Goal: Information Seeking & Learning: Learn about a topic

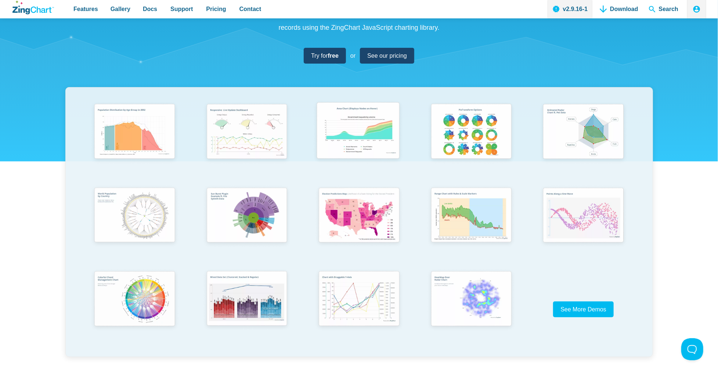
scroll to position [73, 0]
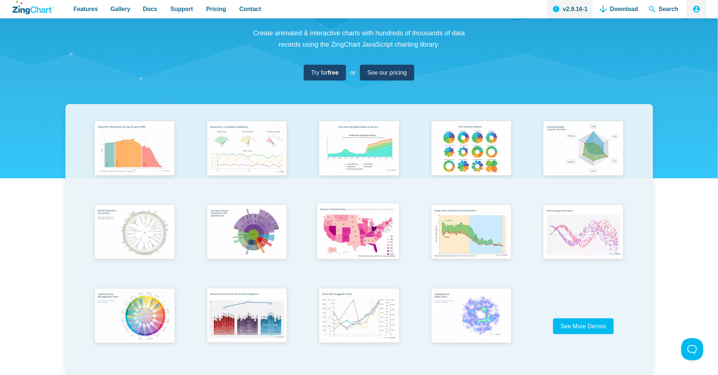
click at [354, 240] on img "App Content" at bounding box center [358, 232] width 93 height 66
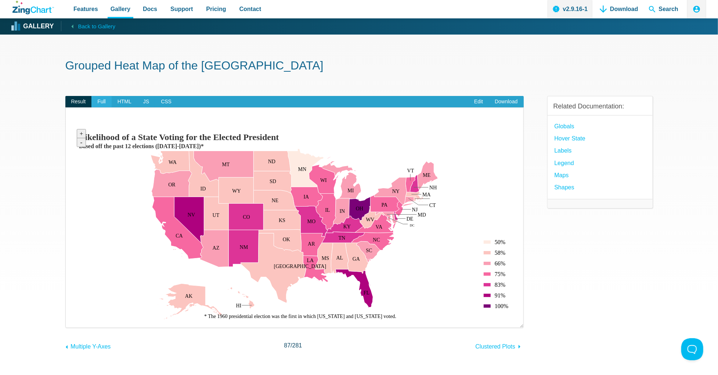
click at [97, 103] on span "Full" at bounding box center [101, 102] width 20 height 12
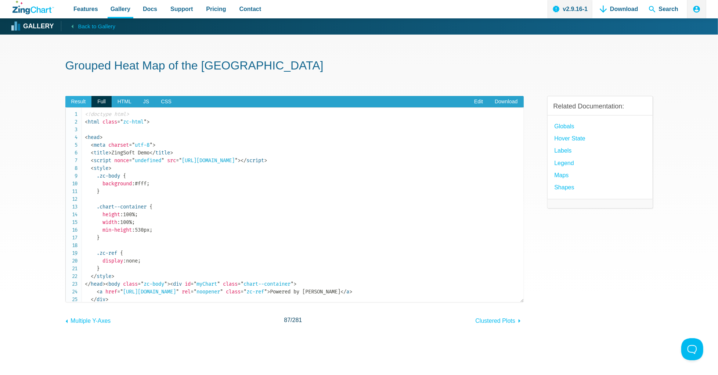
click at [80, 102] on span "Result" at bounding box center [78, 102] width 26 height 12
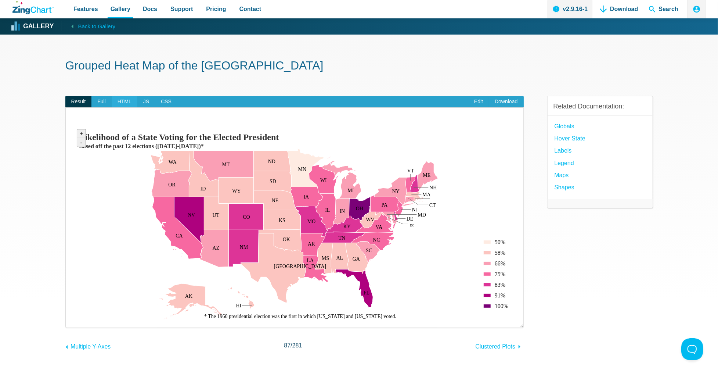
click at [129, 104] on span "HTML" at bounding box center [125, 102] width 26 height 12
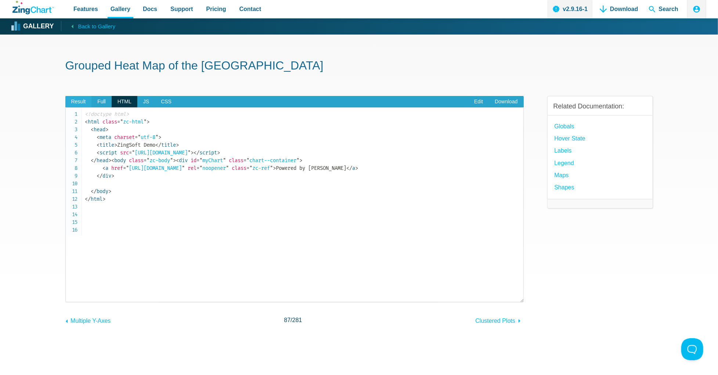
click at [76, 98] on span "Result" at bounding box center [78, 102] width 26 height 12
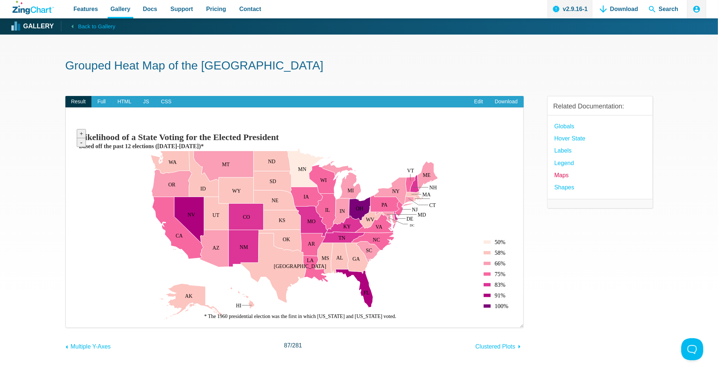
click at [568, 175] on link "Maps" at bounding box center [562, 175] width 14 height 10
